Goal: Task Accomplishment & Management: Manage account settings

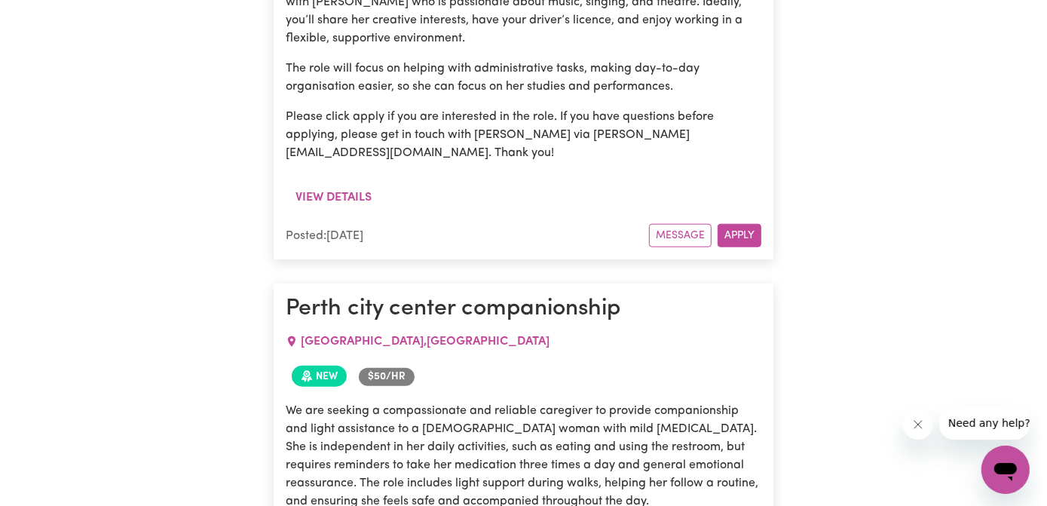
scroll to position [822, 0]
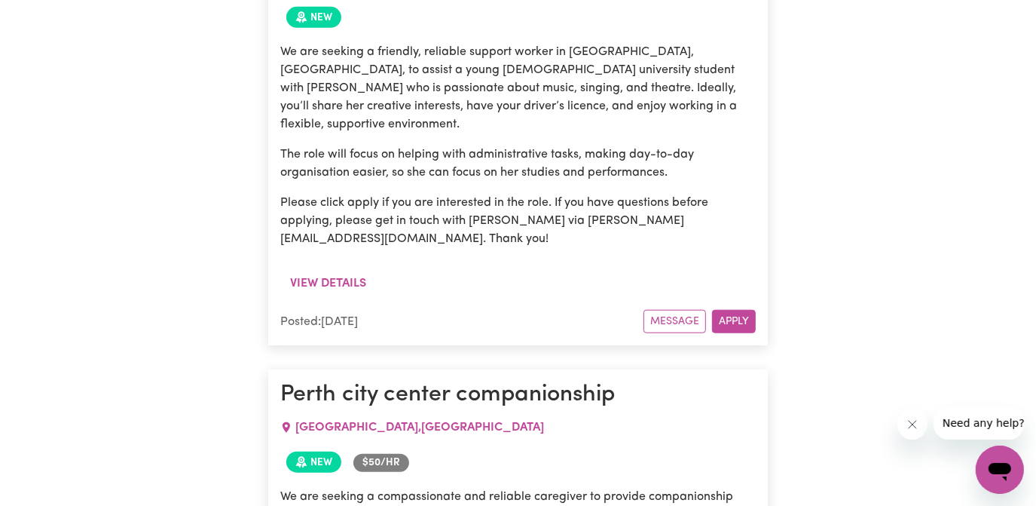
click at [344, 269] on button "View details" at bounding box center [328, 283] width 96 height 29
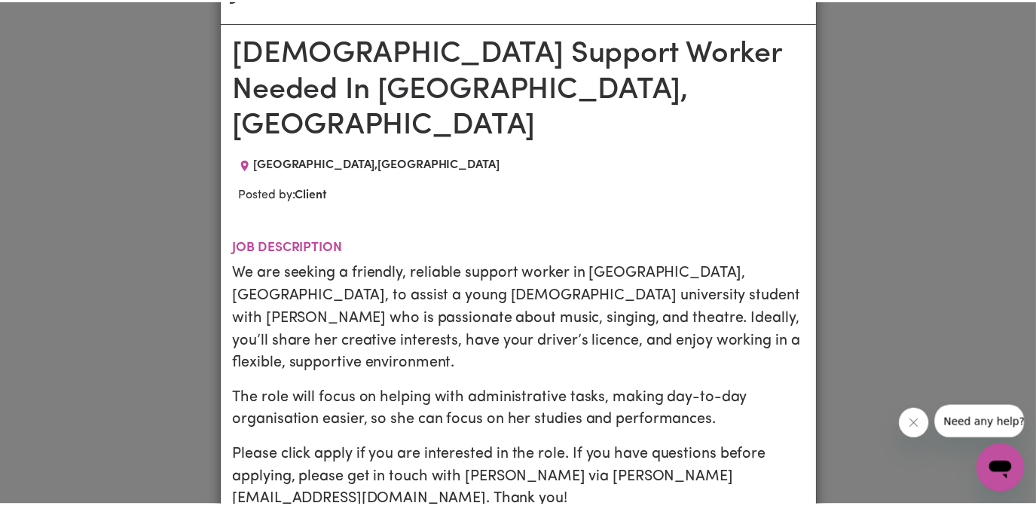
scroll to position [0, 0]
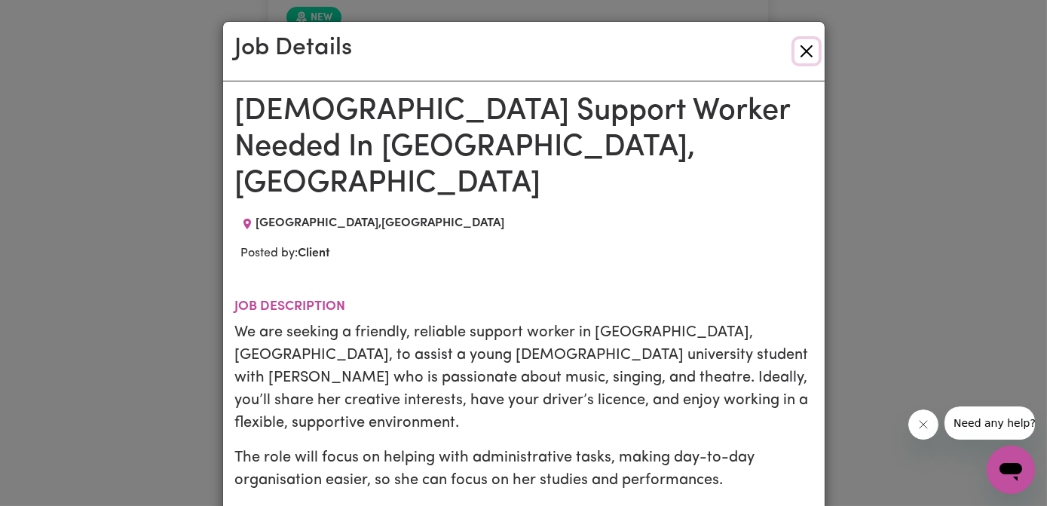
click at [803, 45] on button "Close" at bounding box center [806, 51] width 24 height 24
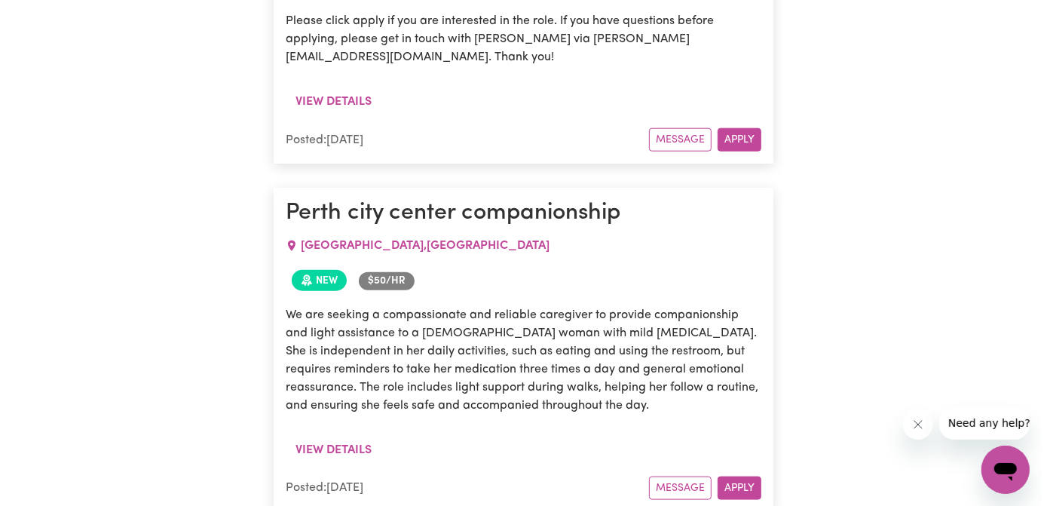
scroll to position [1027, 0]
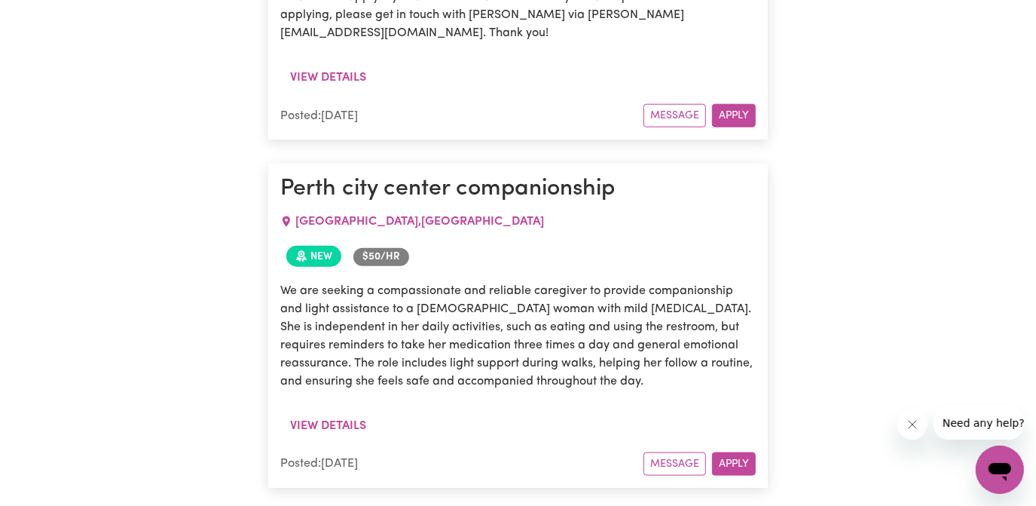
click at [340, 412] on button "View details" at bounding box center [328, 426] width 96 height 29
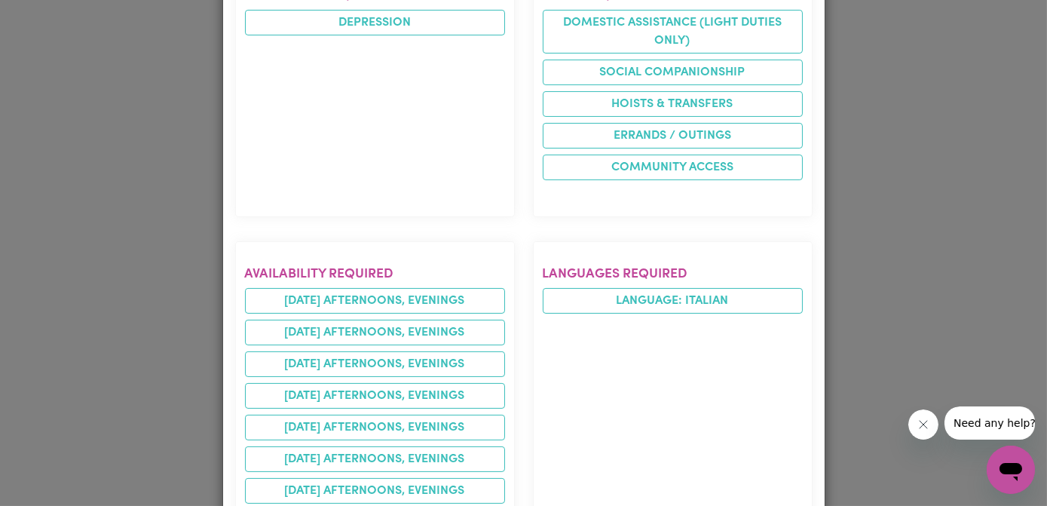
scroll to position [685, 0]
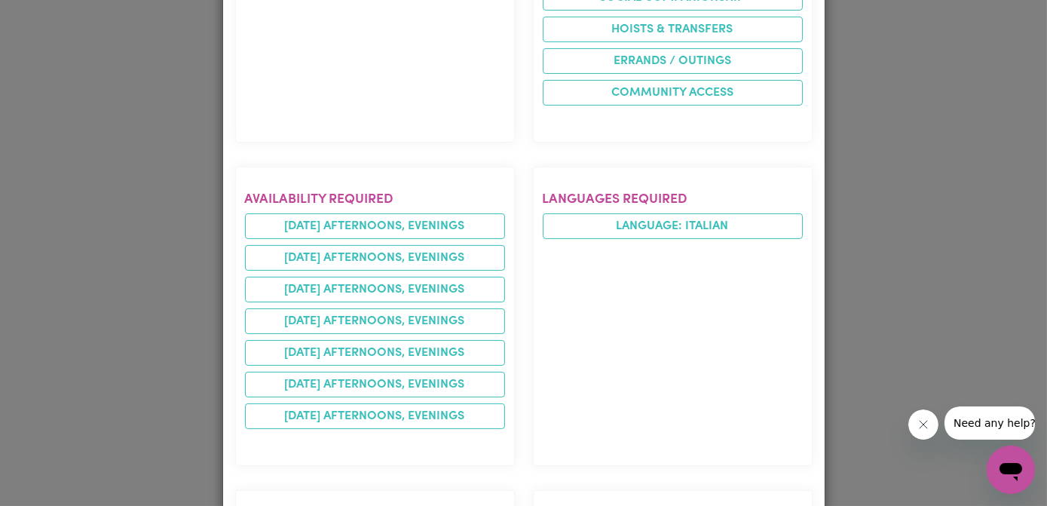
click at [439, 213] on li "[DATE] afternoons, evenings" at bounding box center [375, 226] width 260 height 26
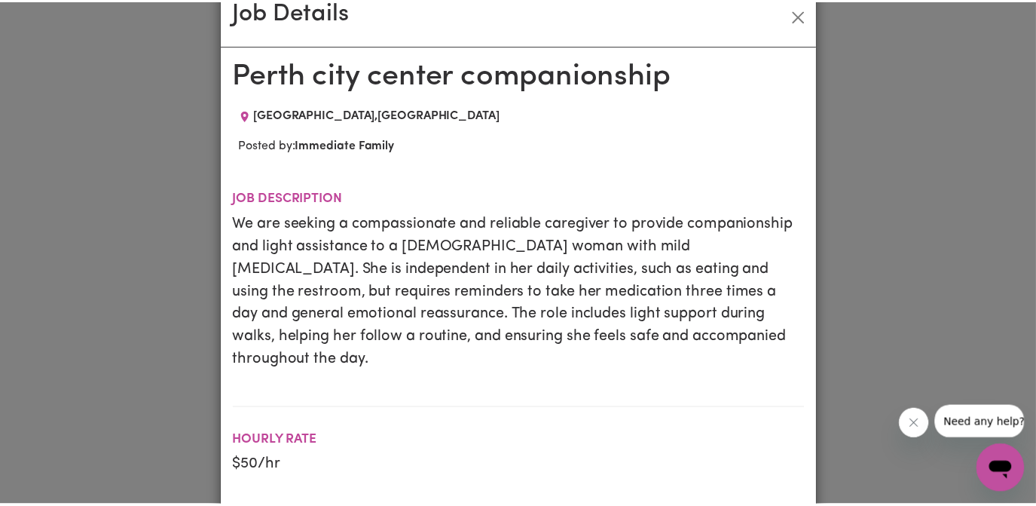
scroll to position [0, 0]
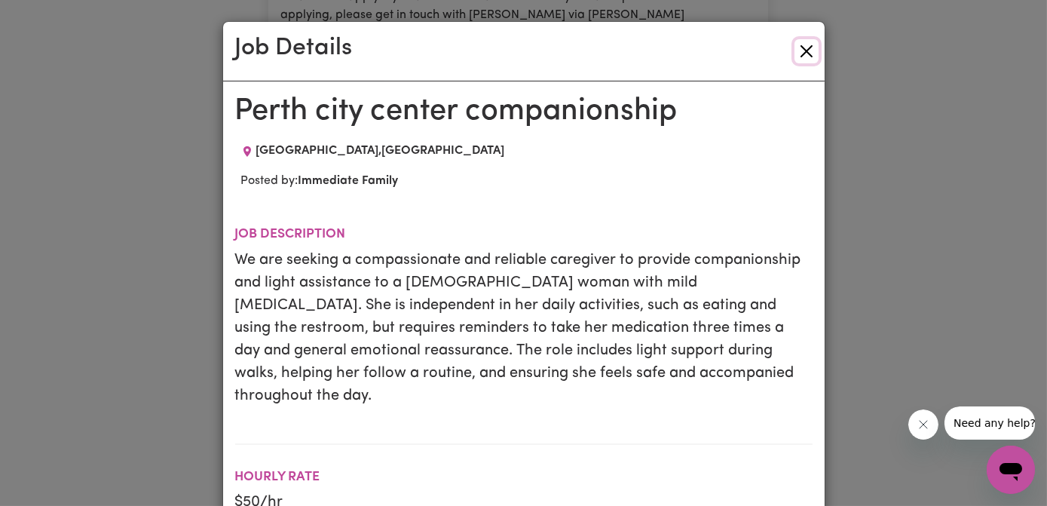
click at [802, 51] on button "Close" at bounding box center [806, 51] width 24 height 24
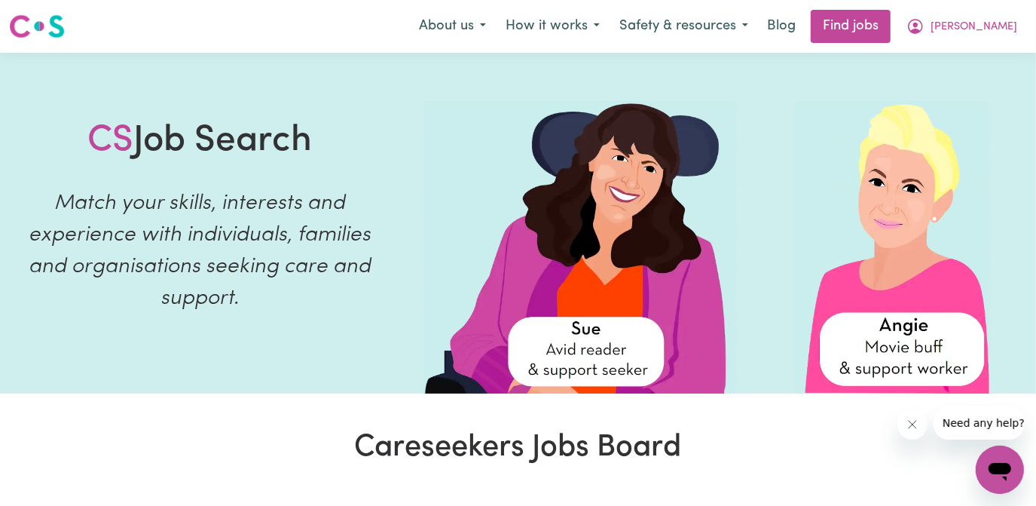
click at [997, 29] on span "[PERSON_NAME]" at bounding box center [974, 27] width 87 height 17
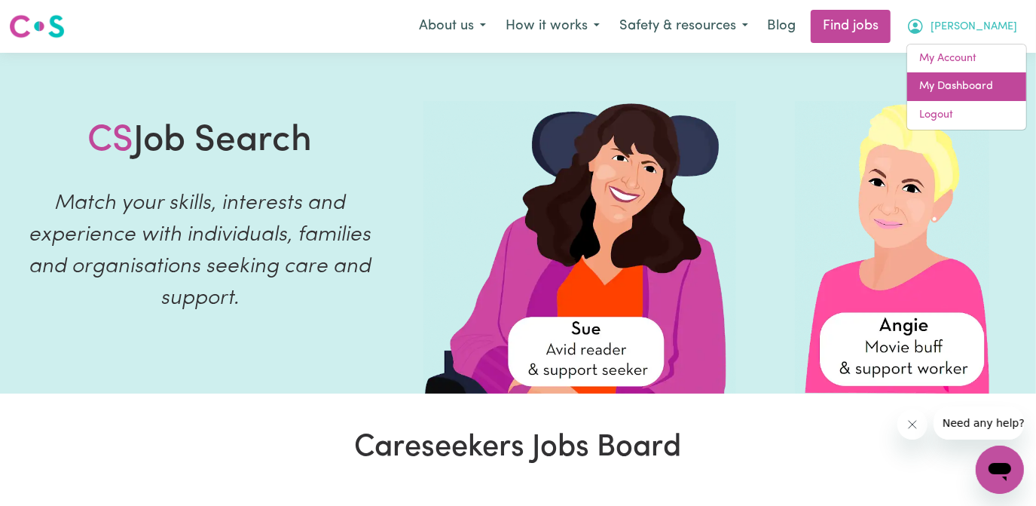
click at [958, 84] on link "My Dashboard" at bounding box center [967, 86] width 119 height 29
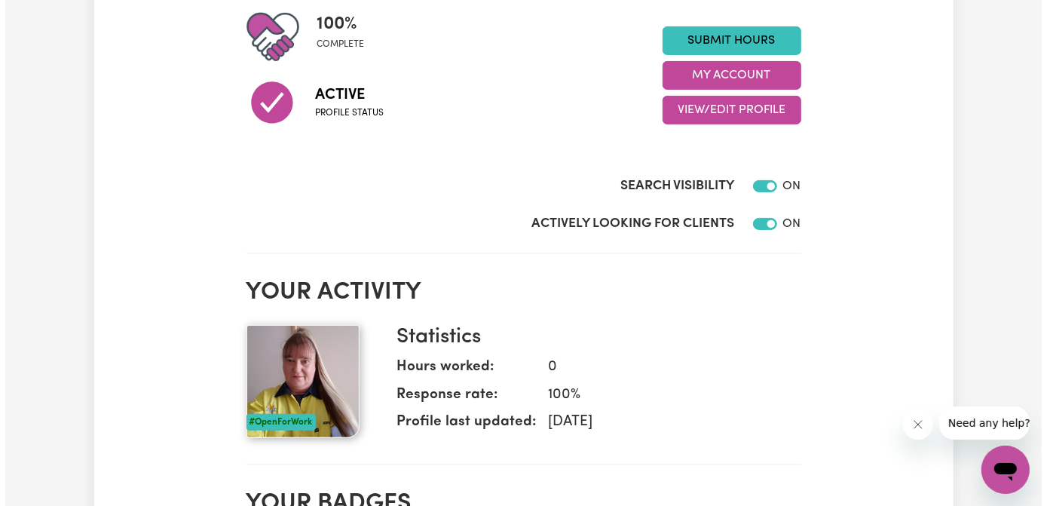
scroll to position [68, 0]
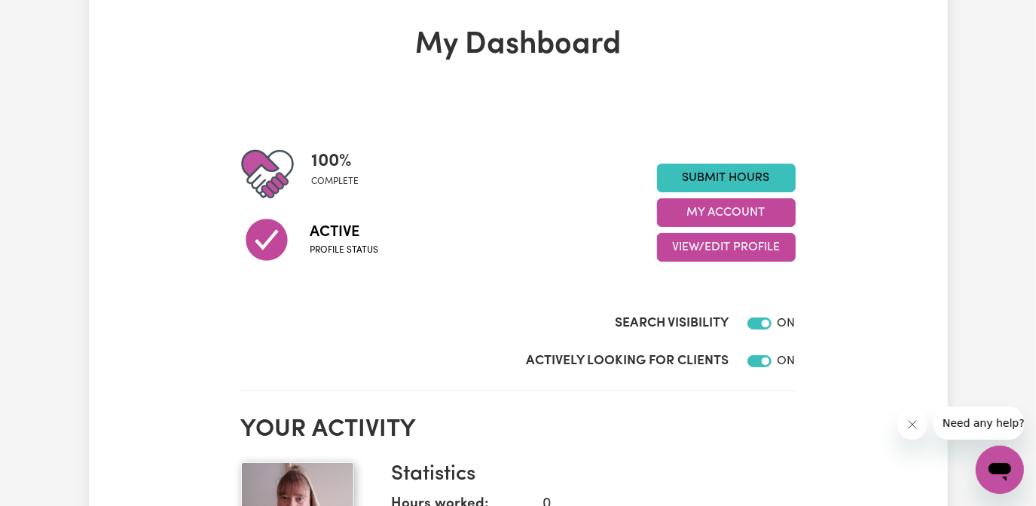
click at [729, 214] on button "My Account" at bounding box center [726, 212] width 139 height 29
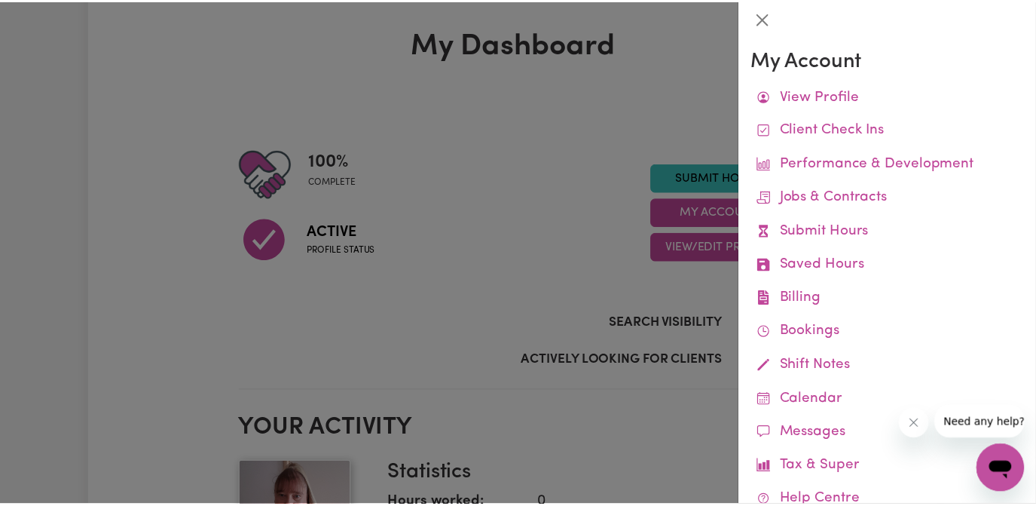
scroll to position [82, 0]
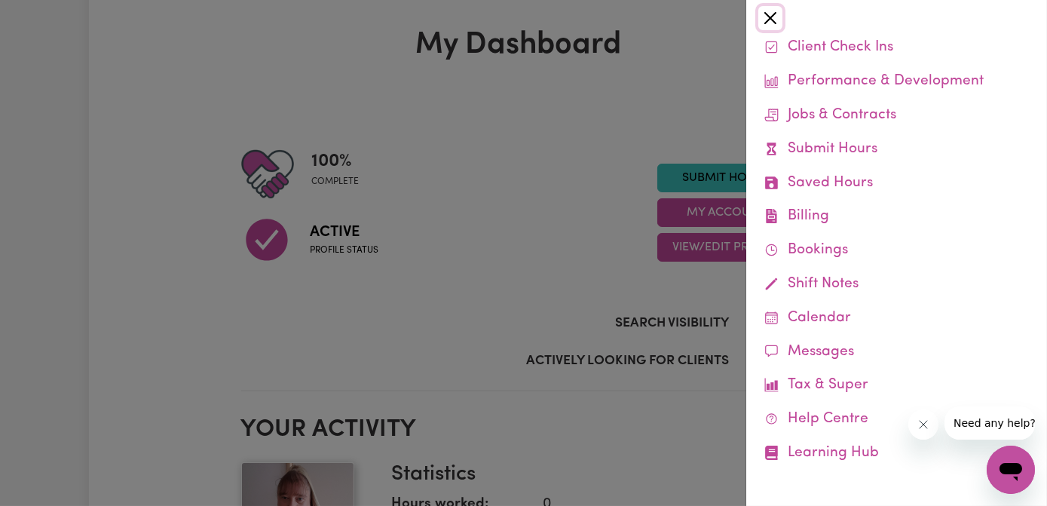
click at [766, 14] on button "Close" at bounding box center [770, 18] width 24 height 24
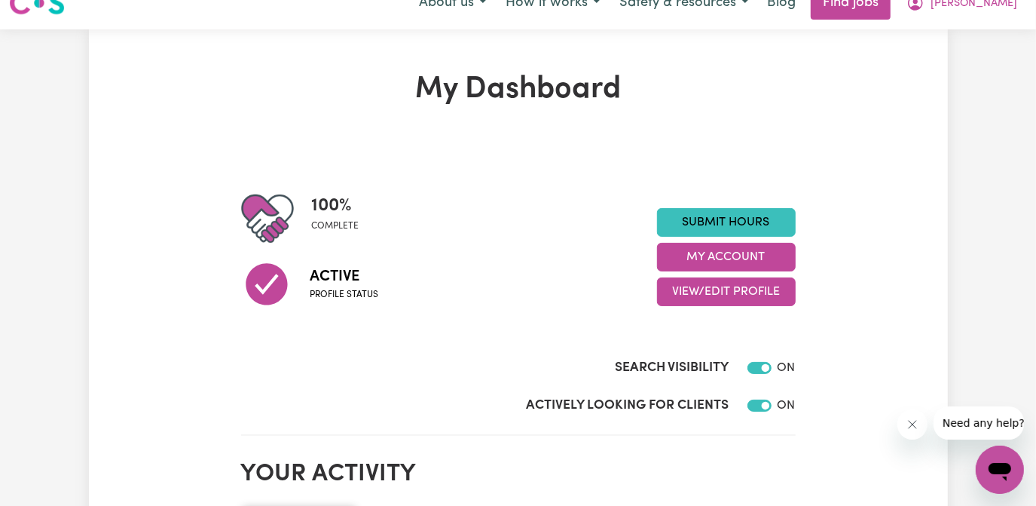
scroll to position [0, 0]
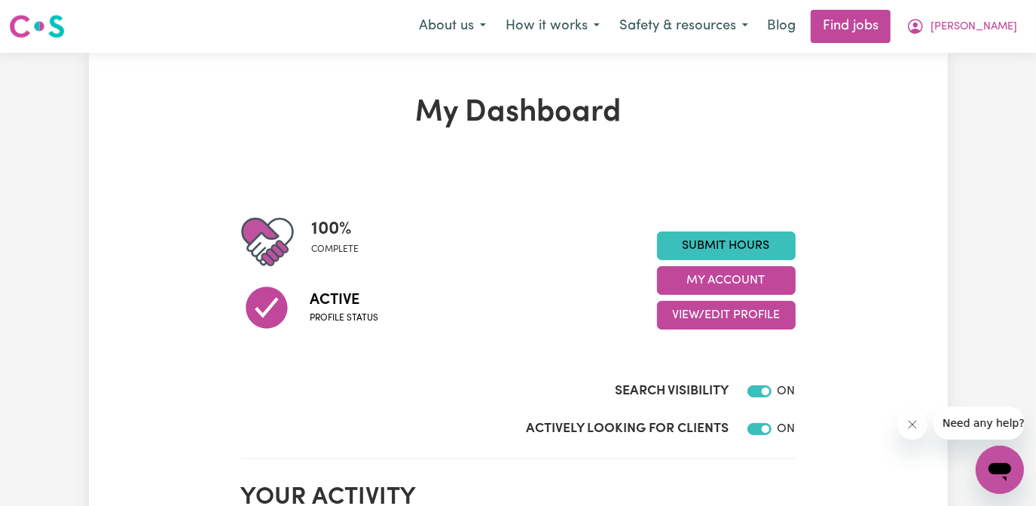
click at [1009, 26] on span "[PERSON_NAME]" at bounding box center [974, 27] width 87 height 17
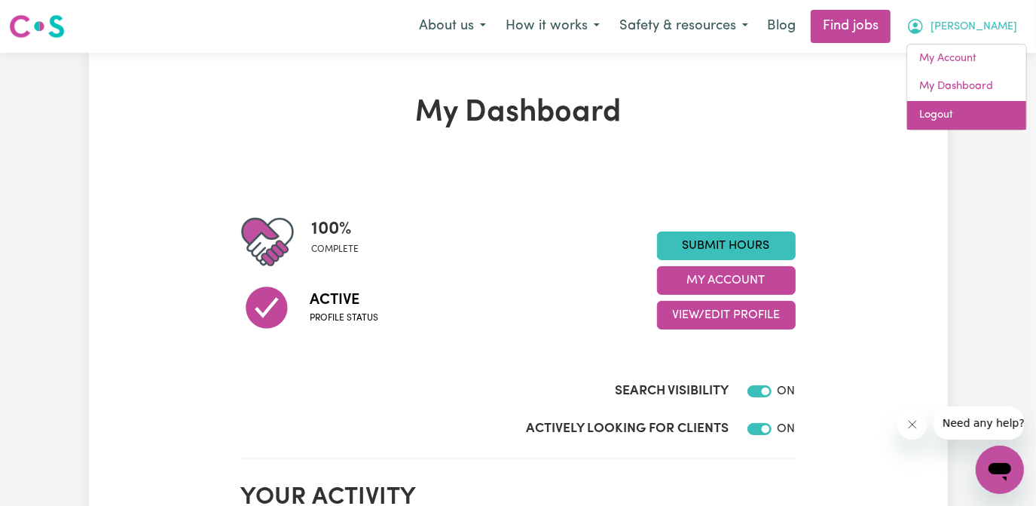
click at [936, 113] on link "Logout" at bounding box center [967, 115] width 119 height 29
